Goal: Obtain resource: Obtain resource

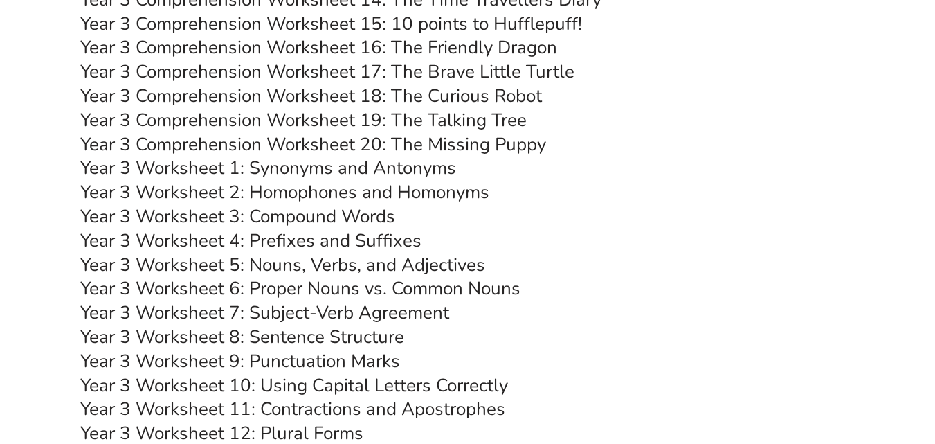
scroll to position [4980, 0]
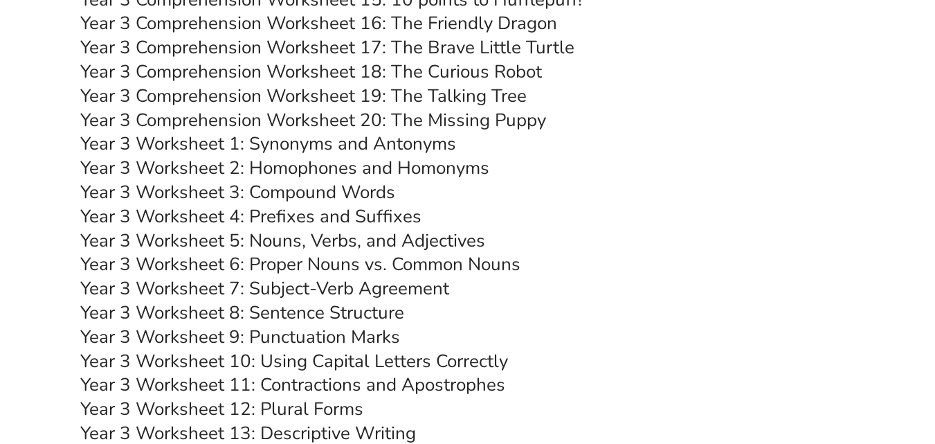
click at [369, 336] on link "Year 3 Worksheet 9: Punctuation Marks" at bounding box center [240, 337] width 320 height 24
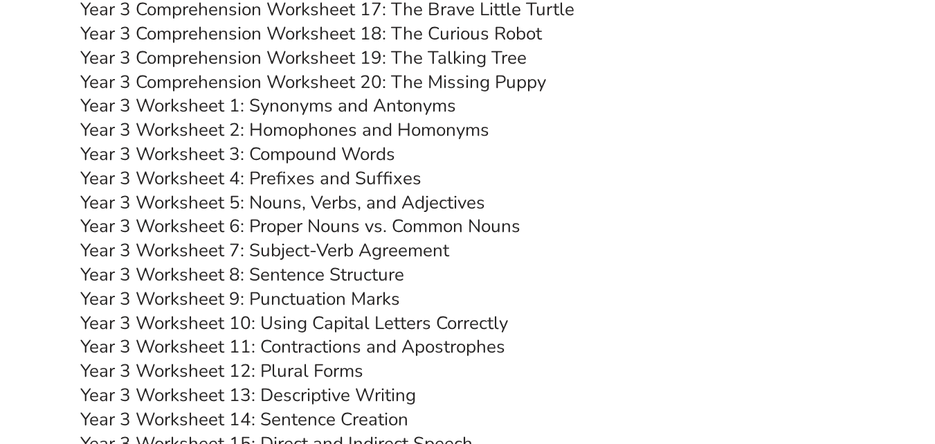
scroll to position [5049, 0]
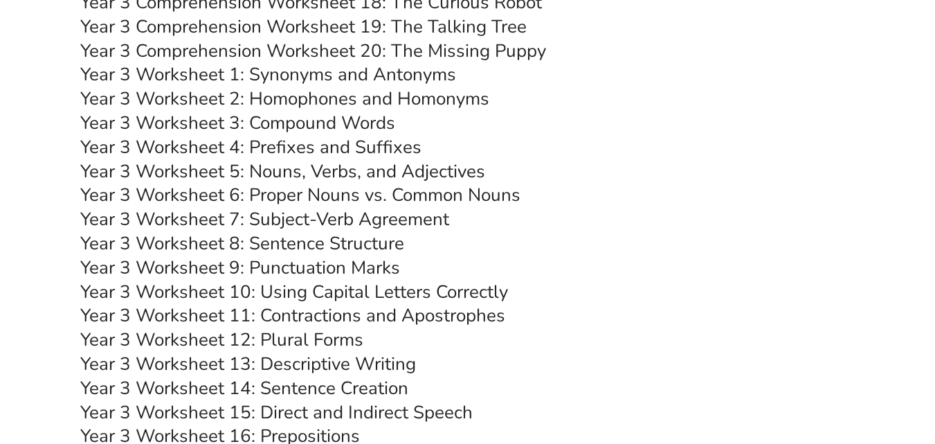
click at [351, 269] on link "Year 3 Worksheet 9: Punctuation Marks" at bounding box center [240, 267] width 320 height 24
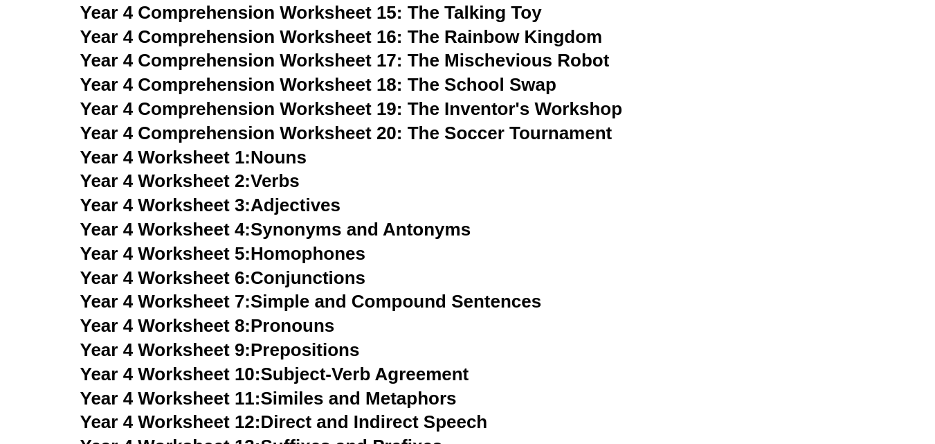
scroll to position [6018, 0]
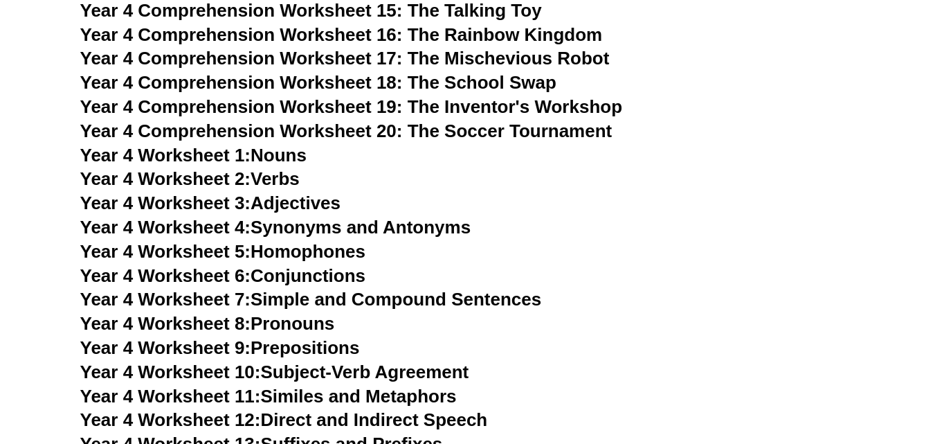
click at [360, 276] on link "Year 4 Worksheet 6: Conjunctions" at bounding box center [223, 275] width 286 height 21
click at [307, 351] on link "Year 4 Worksheet 9: Prepositions" at bounding box center [220, 347] width 280 height 21
